Goal: Book appointment/travel/reservation

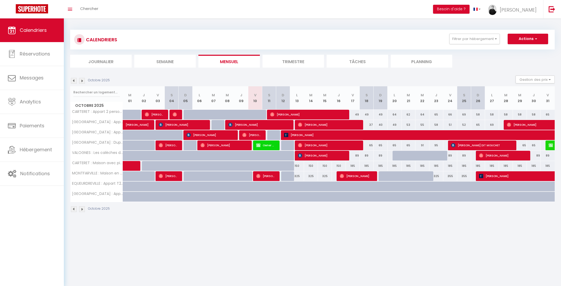
click at [79, 80] on img at bounding box center [82, 81] width 6 height 6
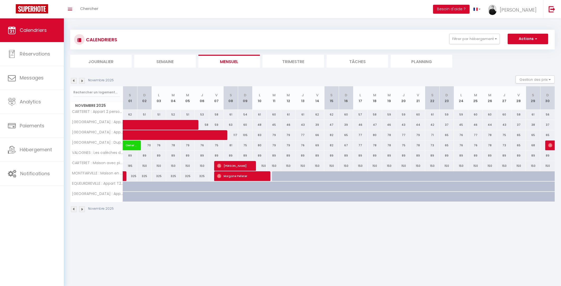
click at [74, 81] on img at bounding box center [74, 81] width 6 height 6
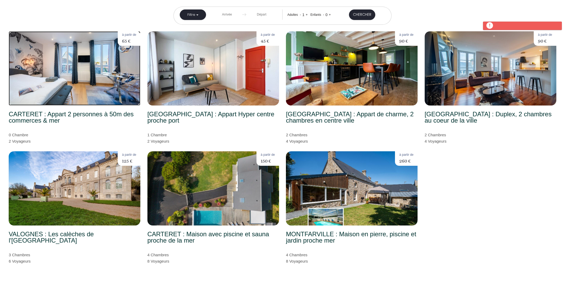
click at [98, 80] on img at bounding box center [75, 68] width 132 height 74
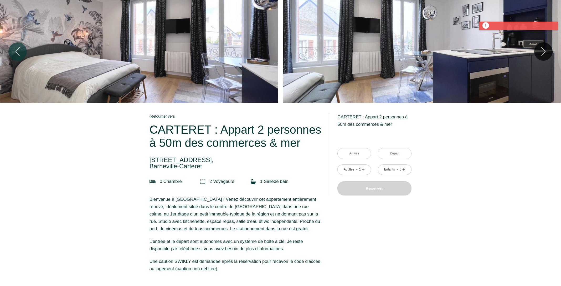
click at [508, 26] on div at bounding box center [518, 26] width 79 height 8
click at [362, 153] on input "text" at bounding box center [354, 153] width 33 height 10
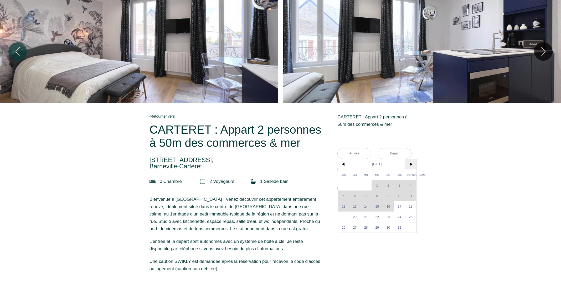
click at [414, 165] on span ">" at bounding box center [410, 164] width 11 height 11
click at [391, 198] on span "6" at bounding box center [388, 195] width 11 height 11
type input "Jeu 06 Nov 2025"
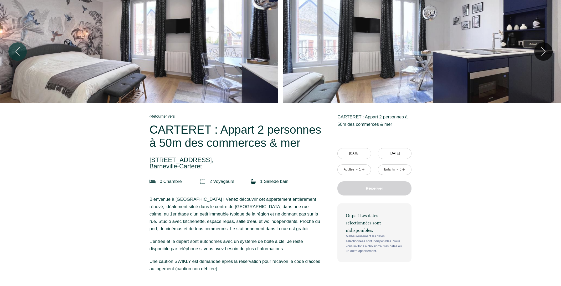
click at [392, 155] on input "Ven 07 Nov 2025" at bounding box center [394, 153] width 33 height 10
click at [389, 206] on span "9" at bounding box center [383, 206] width 11 height 11
type input "Dim 09 Nov 2025"
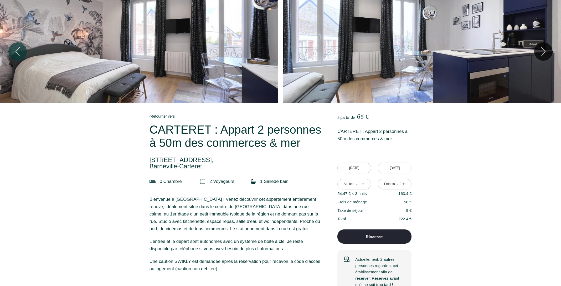
click at [364, 185] on link "+" at bounding box center [362, 184] width 3 height 8
click at [356, 185] on link "-" at bounding box center [357, 184] width 2 height 8
click at [364, 184] on link "+" at bounding box center [362, 184] width 3 height 8
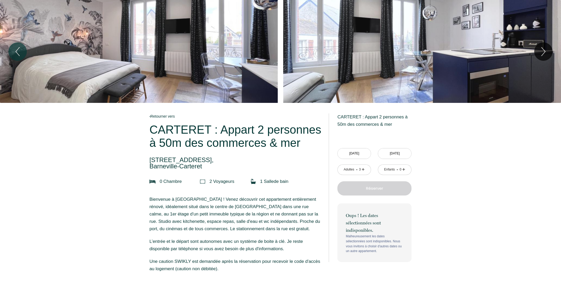
click at [358, 170] on div "- 3 +" at bounding box center [360, 169] width 9 height 8
click at [357, 170] on link "-" at bounding box center [357, 169] width 2 height 8
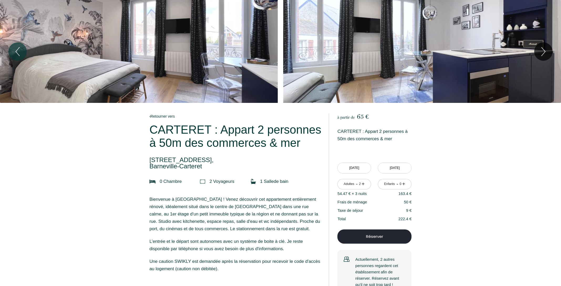
click at [405, 185] on link "+" at bounding box center [403, 184] width 3 height 8
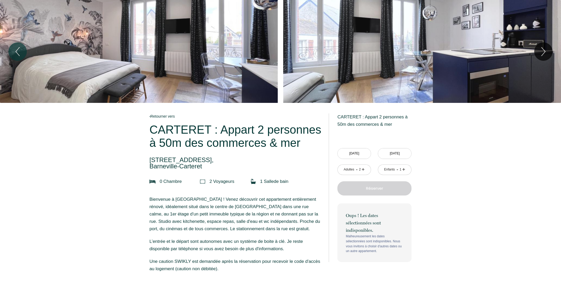
click at [397, 170] on link "-" at bounding box center [397, 169] width 2 height 8
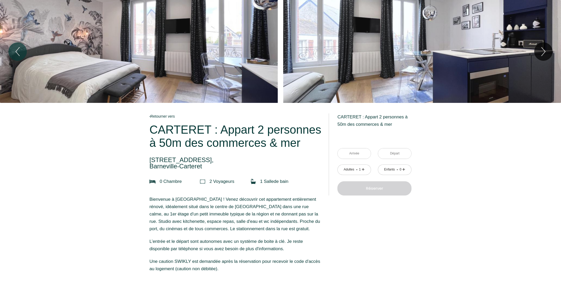
click at [359, 156] on input "text" at bounding box center [354, 153] width 33 height 10
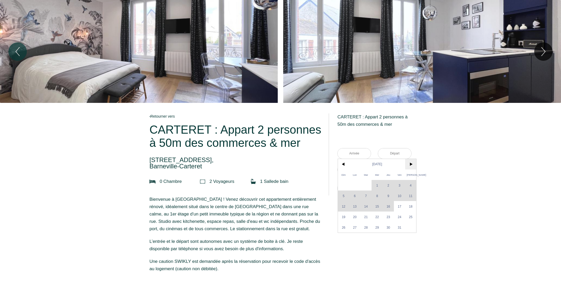
click at [408, 166] on span ">" at bounding box center [410, 164] width 11 height 11
click at [391, 199] on span "6" at bounding box center [388, 195] width 11 height 11
type input "Jeu 06 Nov 2025"
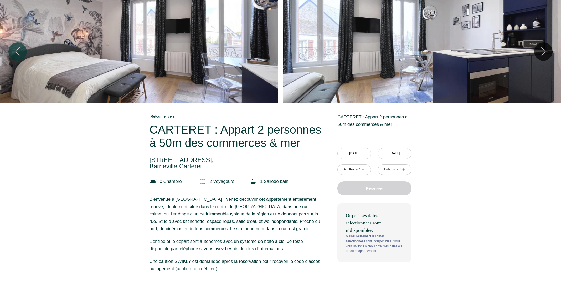
click at [397, 152] on input "Ven 07 Nov 2025" at bounding box center [394, 153] width 33 height 10
click at [385, 207] on span "9" at bounding box center [383, 206] width 11 height 11
type input "Dim 09 Nov 2025"
